Goal: Task Accomplishment & Management: Use online tool/utility

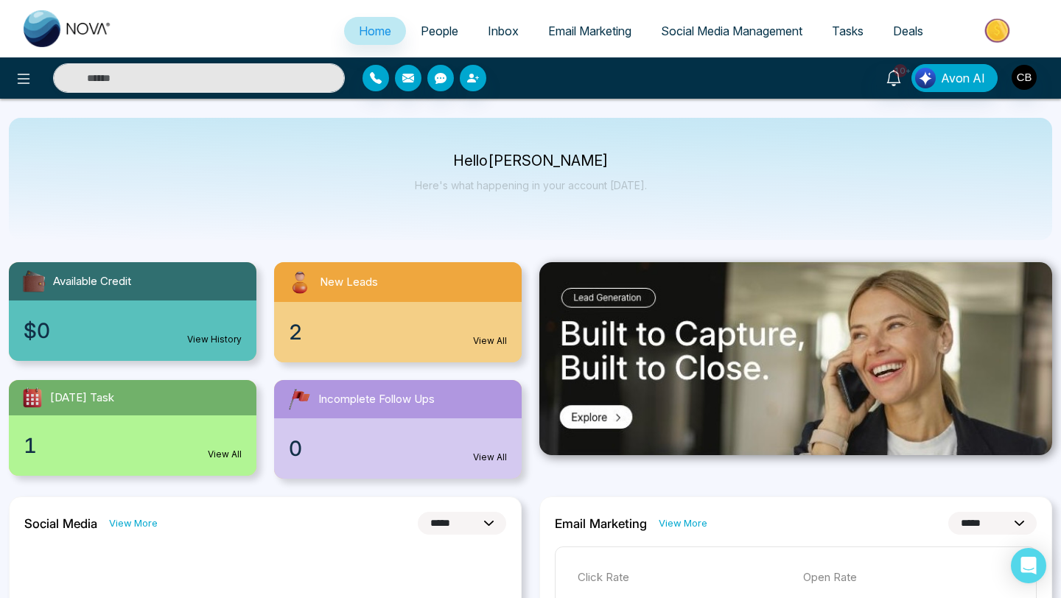
select select "*"
click at [487, 339] on link "View All" at bounding box center [490, 341] width 34 height 13
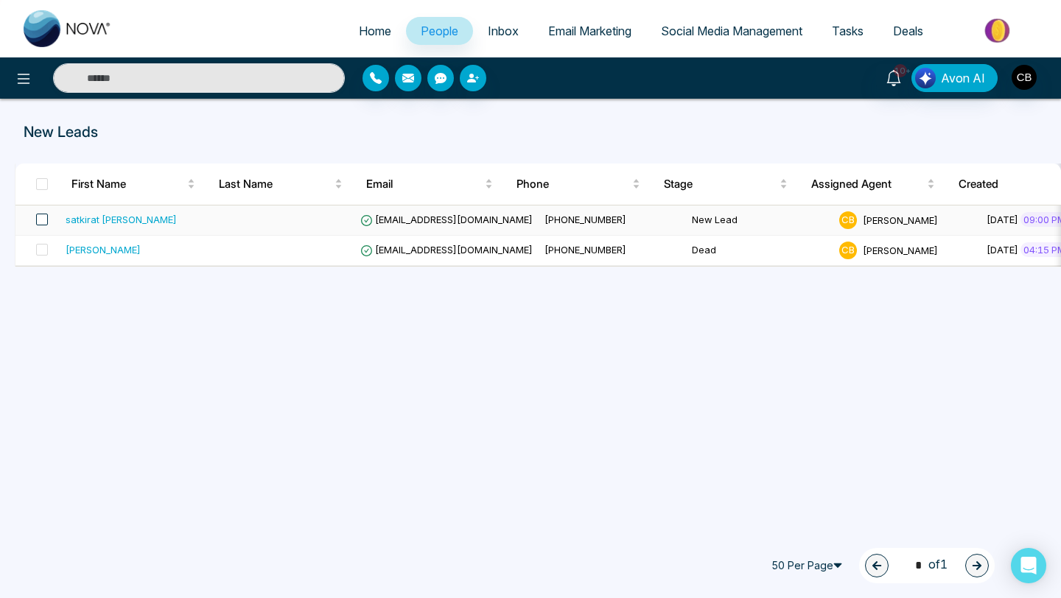
click at [43, 217] on span at bounding box center [42, 220] width 12 height 12
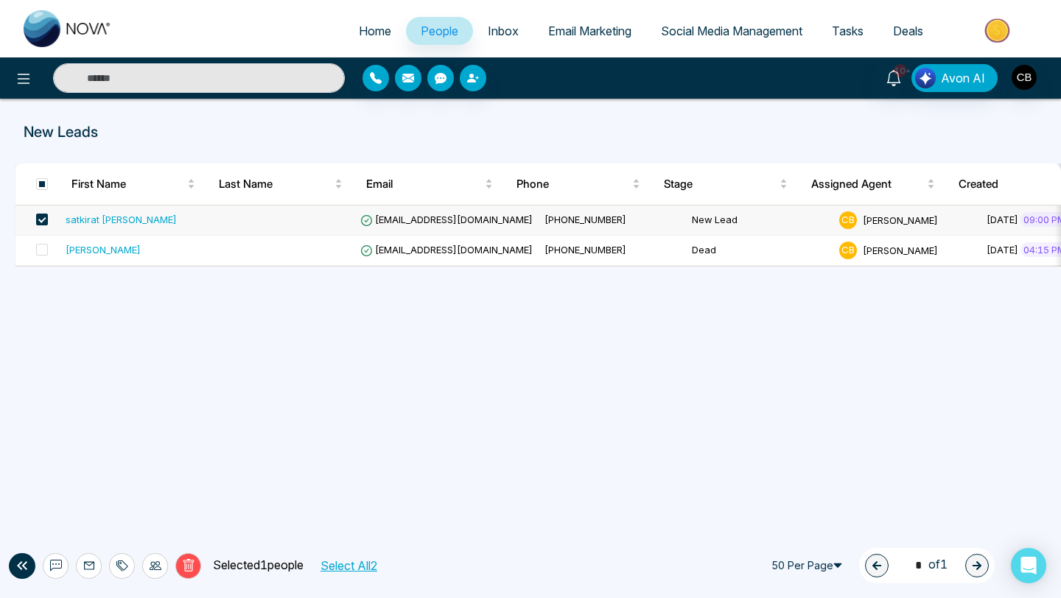
click at [88, 215] on div "satkirat [PERSON_NAME]" at bounding box center [121, 219] width 111 height 15
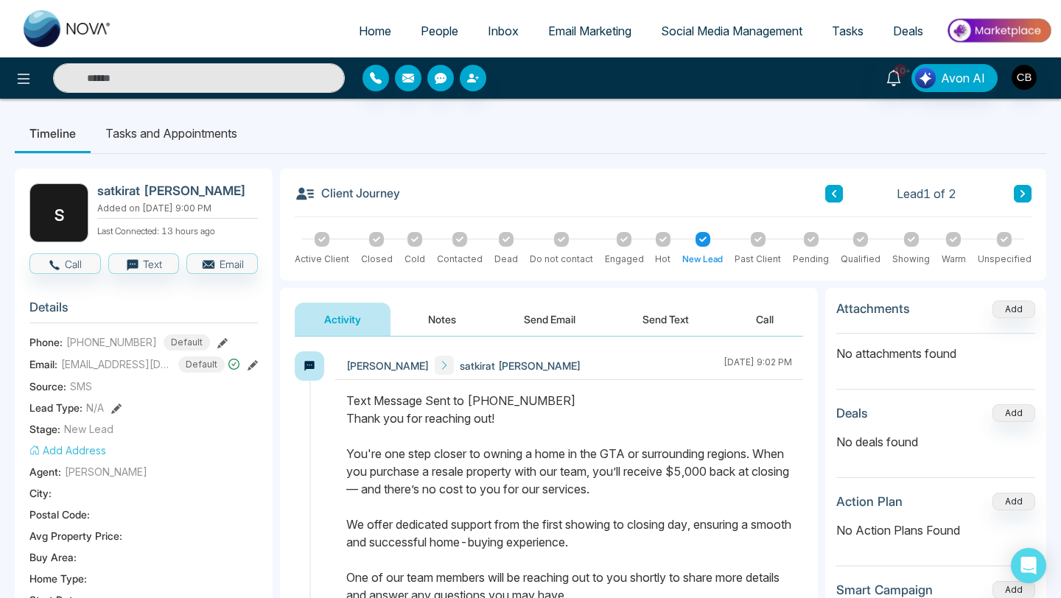
click at [436, 318] on button "Notes" at bounding box center [442, 319] width 87 height 33
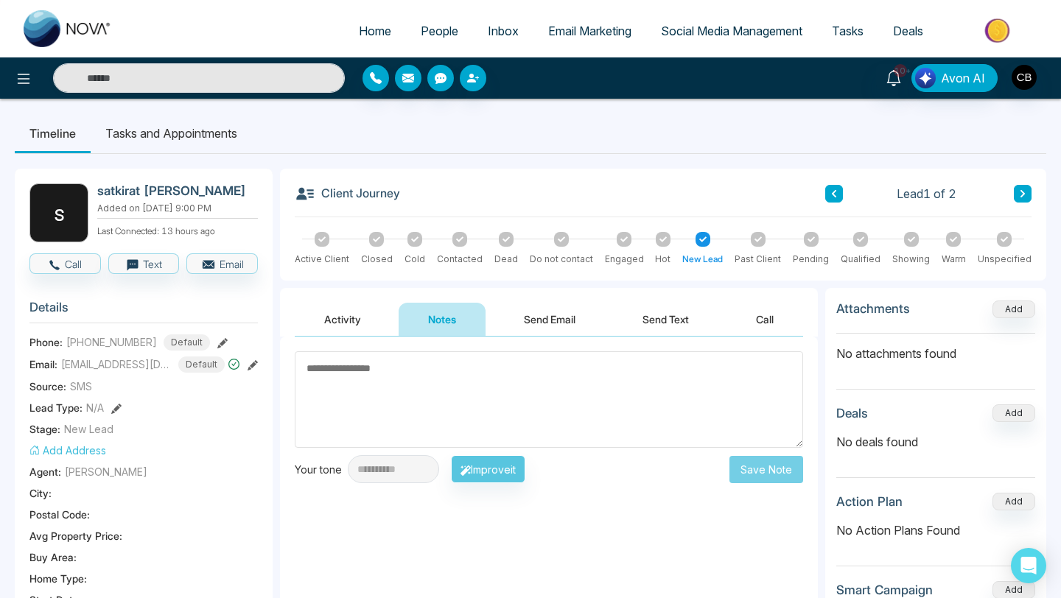
click at [321, 367] on textarea at bounding box center [549, 399] width 508 height 97
type textarea "*********"
click at [760, 469] on button "Save Note" at bounding box center [766, 469] width 74 height 27
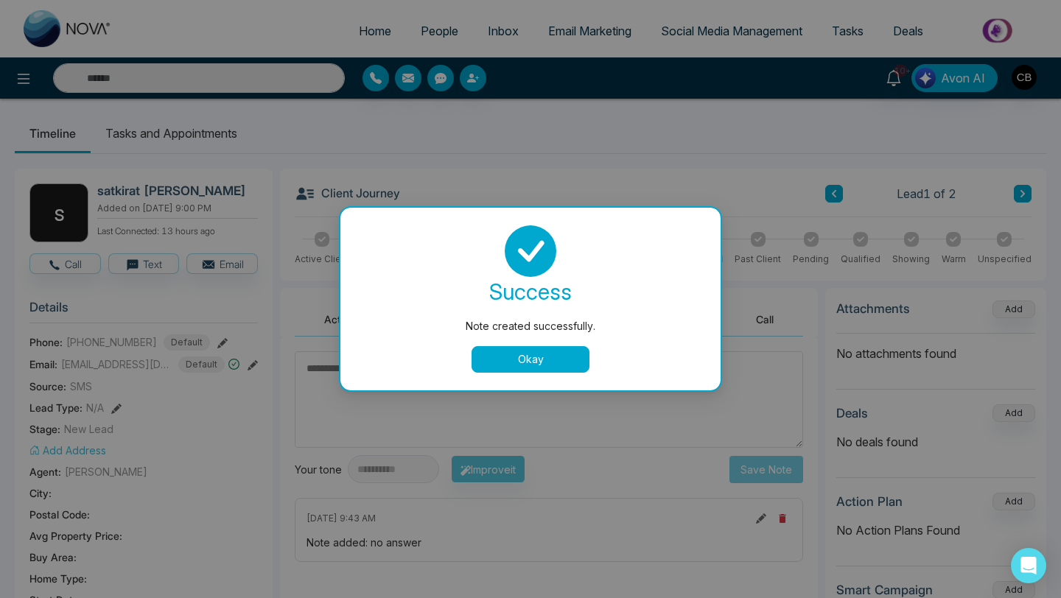
click at [533, 353] on button "Okay" at bounding box center [531, 359] width 118 height 27
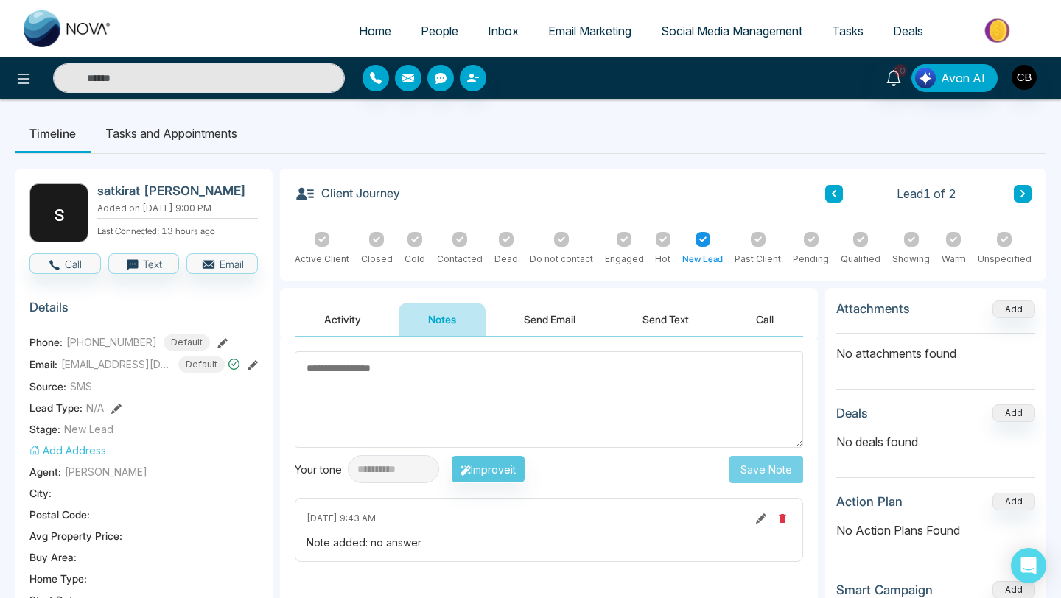
click at [361, 24] on span "Home" at bounding box center [375, 31] width 32 height 15
select select "*"
